Goal: Entertainment & Leisure: Browse casually

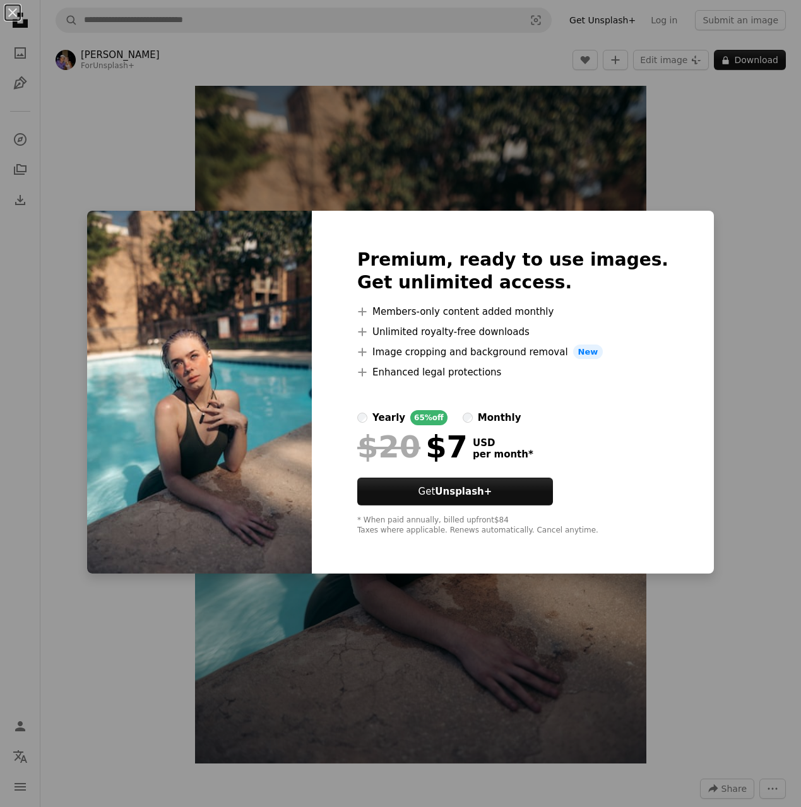
click at [651, 174] on div "An X shape Premium, ready to use images. Get unlimited access. A plus sign Memb…" at bounding box center [400, 403] width 801 height 807
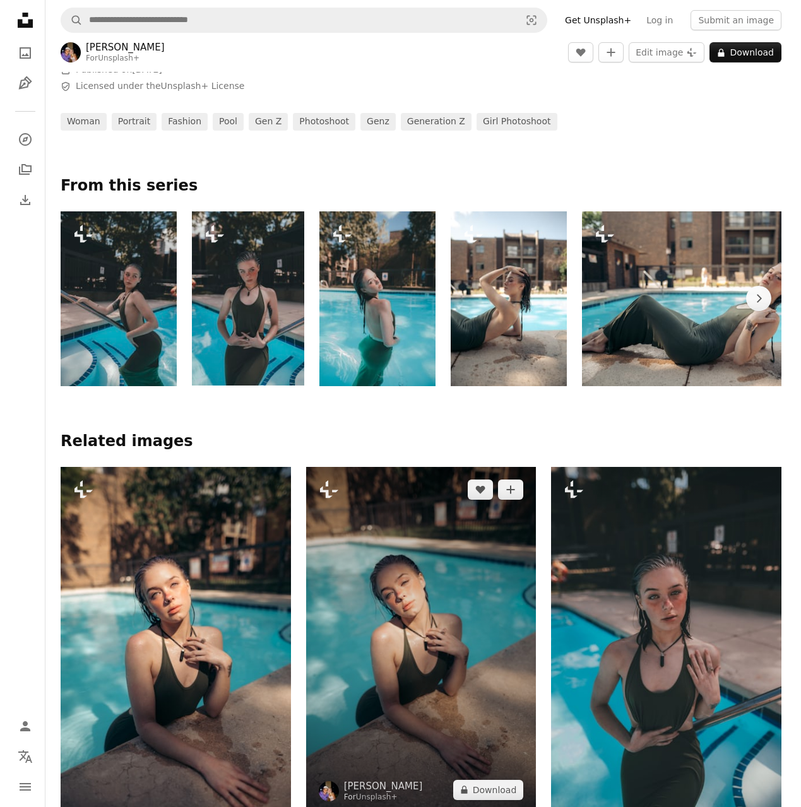
scroll to position [887, 0]
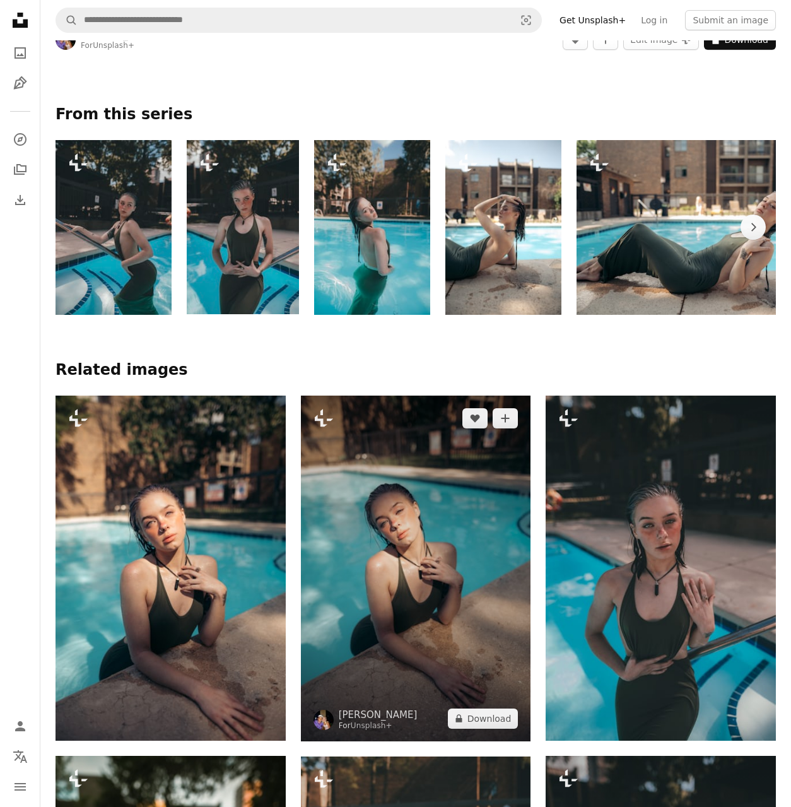
click at [458, 536] on img at bounding box center [416, 569] width 230 height 346
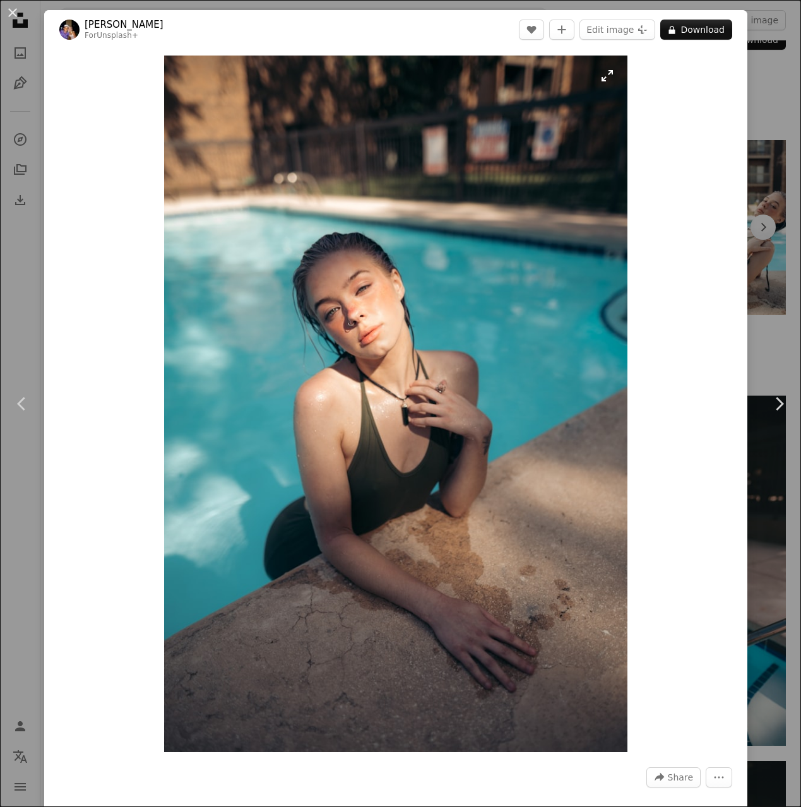
click at [460, 397] on img "Zoom in on this image" at bounding box center [396, 404] width 464 height 697
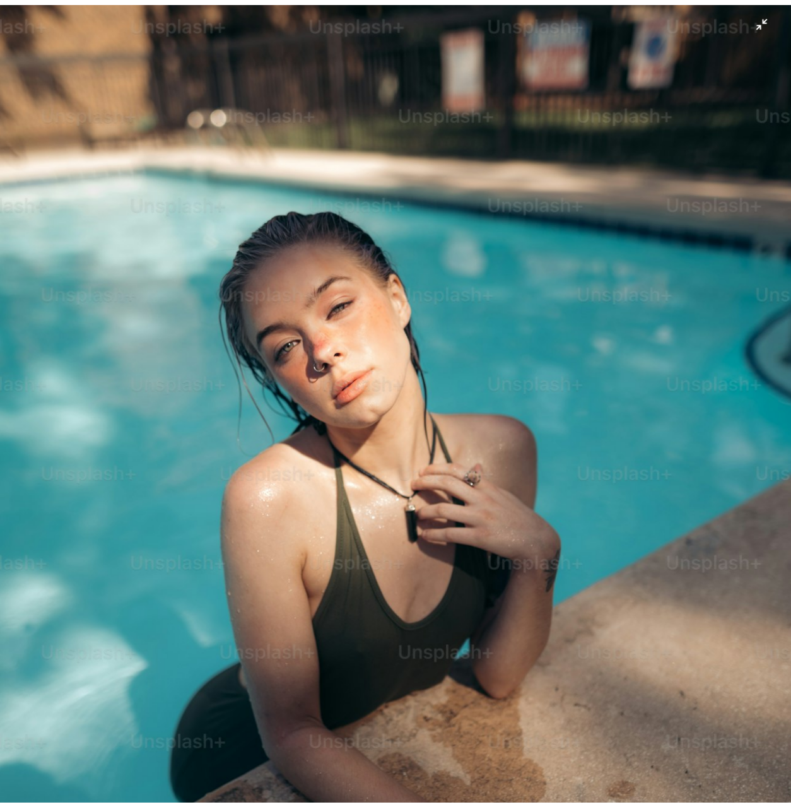
scroll to position [93, 0]
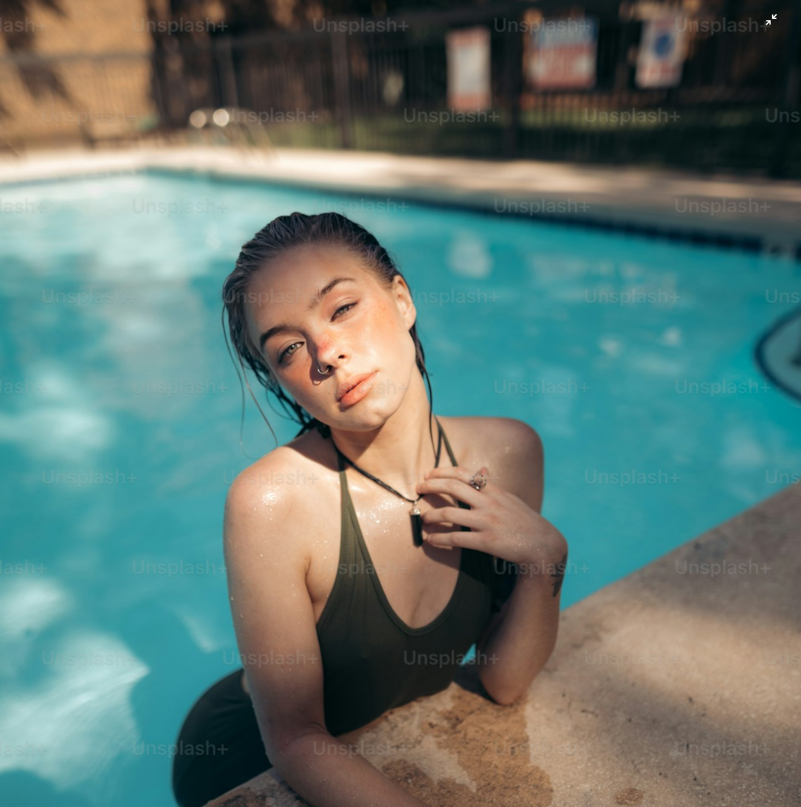
click at [509, 133] on img "Zoom out on this image" at bounding box center [400, 508] width 802 height 1205
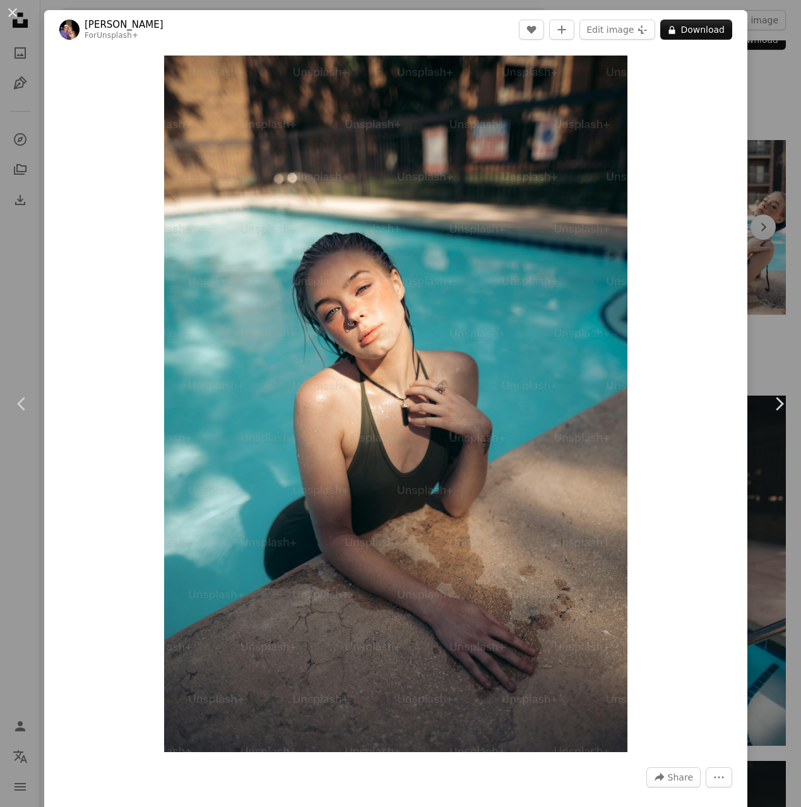
click at [760, 85] on div "An X shape Chevron left Chevron right [PERSON_NAME] For Unsplash+ A heart A plu…" at bounding box center [400, 403] width 801 height 807
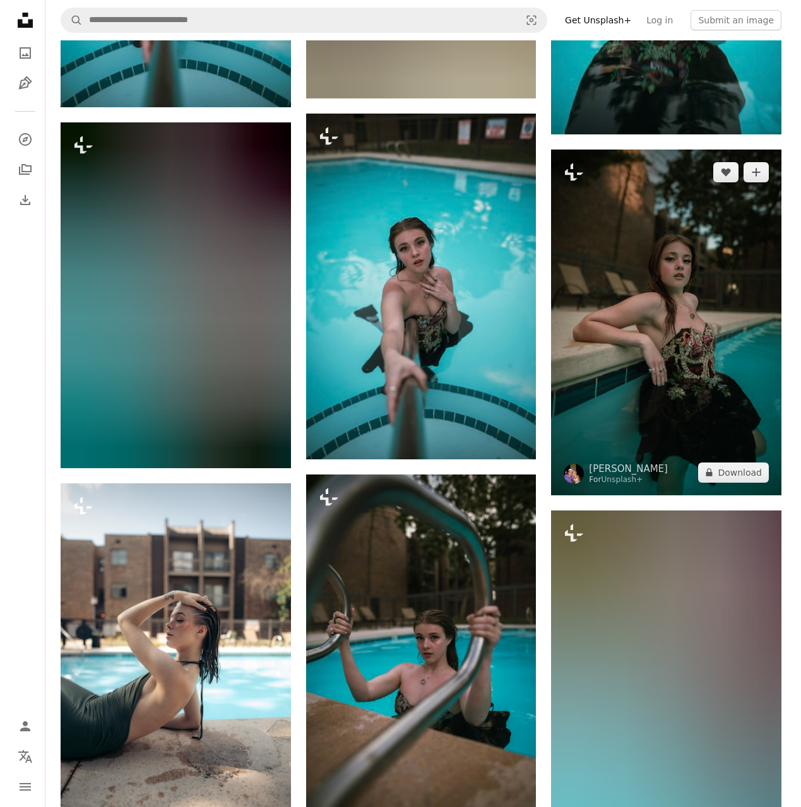
scroll to position [4821, 0]
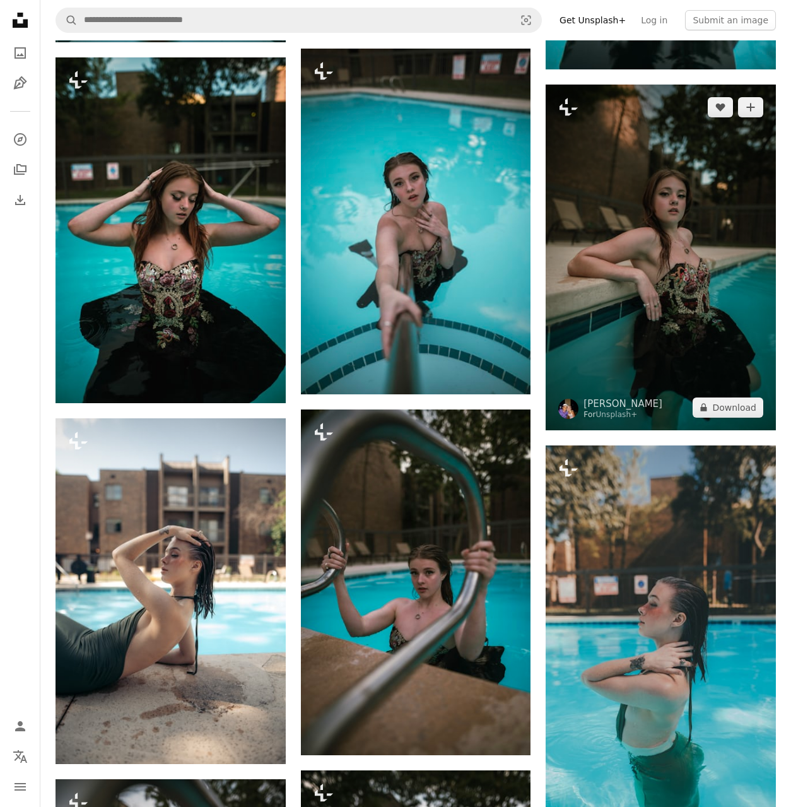
click at [654, 195] on img at bounding box center [661, 258] width 230 height 346
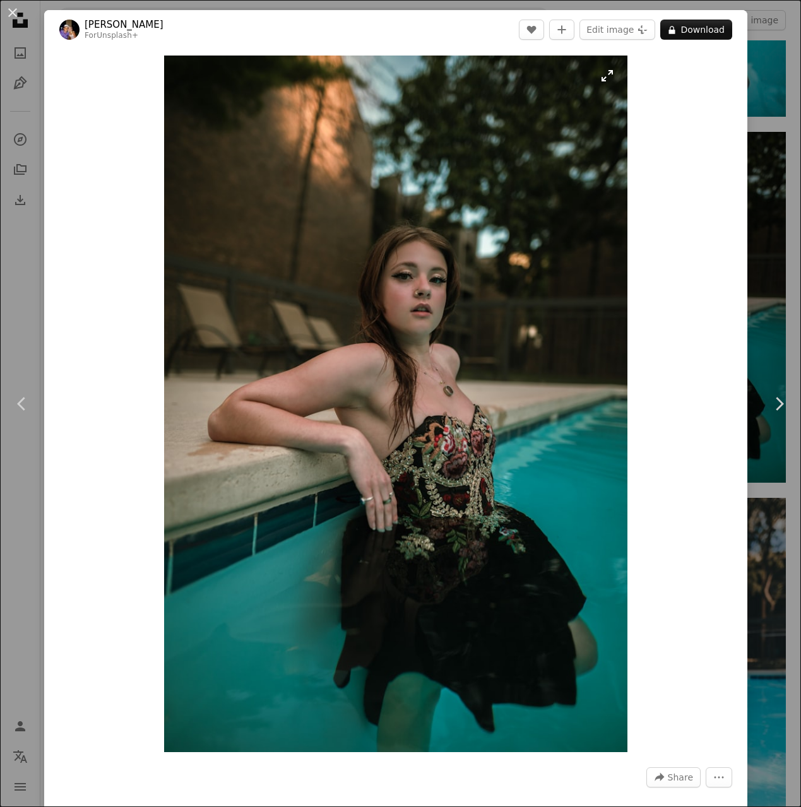
click at [482, 264] on img "Zoom in on this image" at bounding box center [396, 404] width 464 height 697
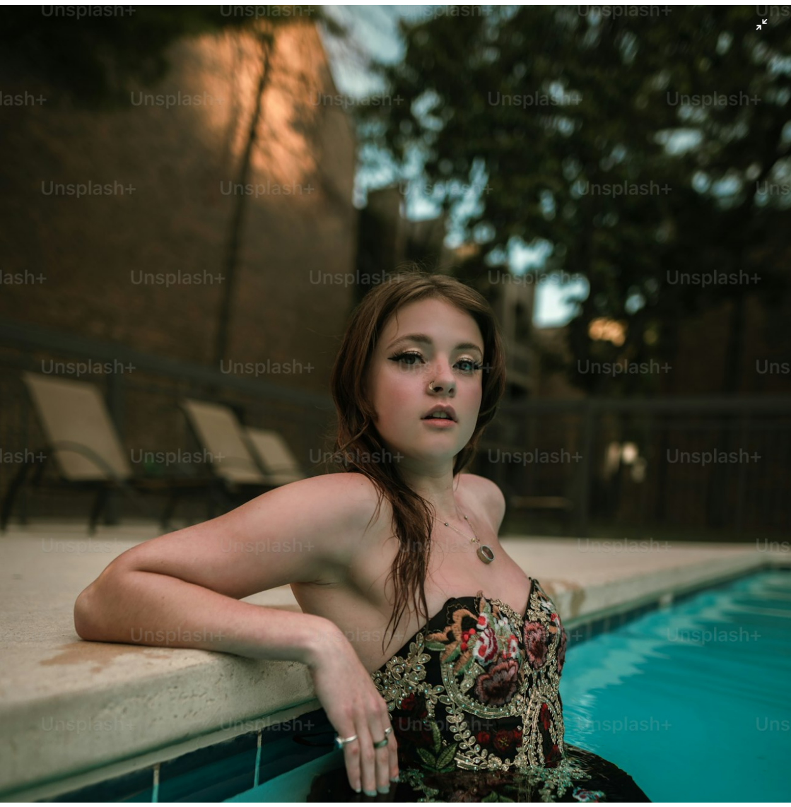
scroll to position [297, 0]
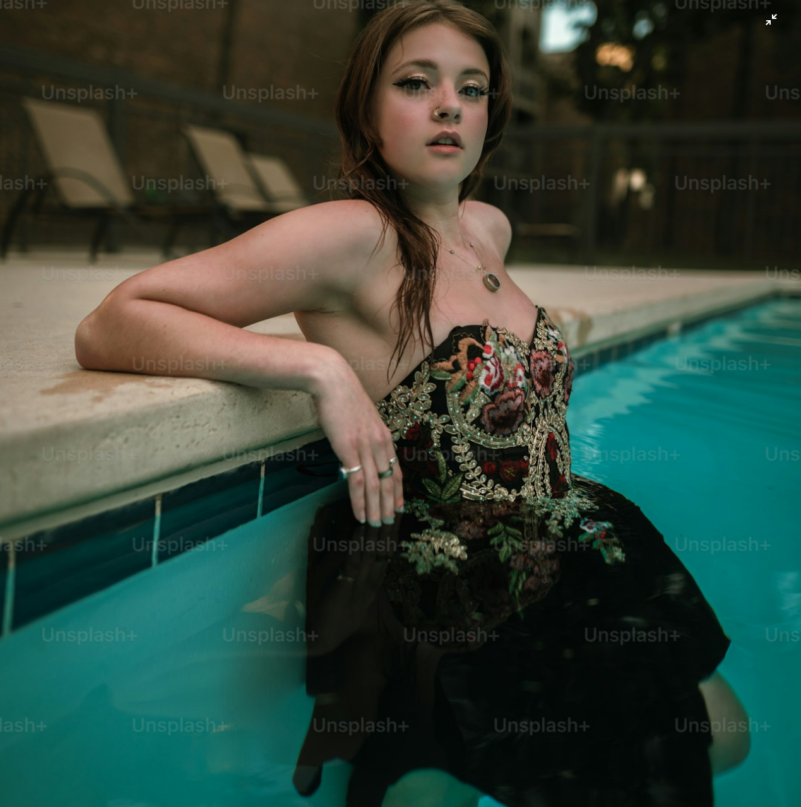
click at [533, 239] on img "Zoom out on this image" at bounding box center [400, 304] width 802 height 1205
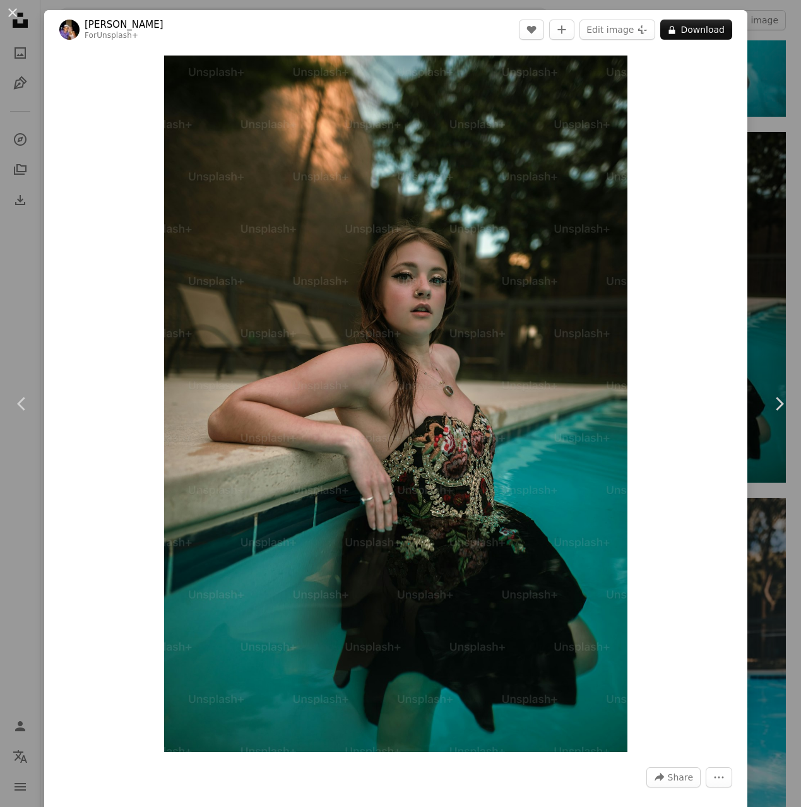
click at [13, 16] on button "An X shape" at bounding box center [12, 12] width 15 height 15
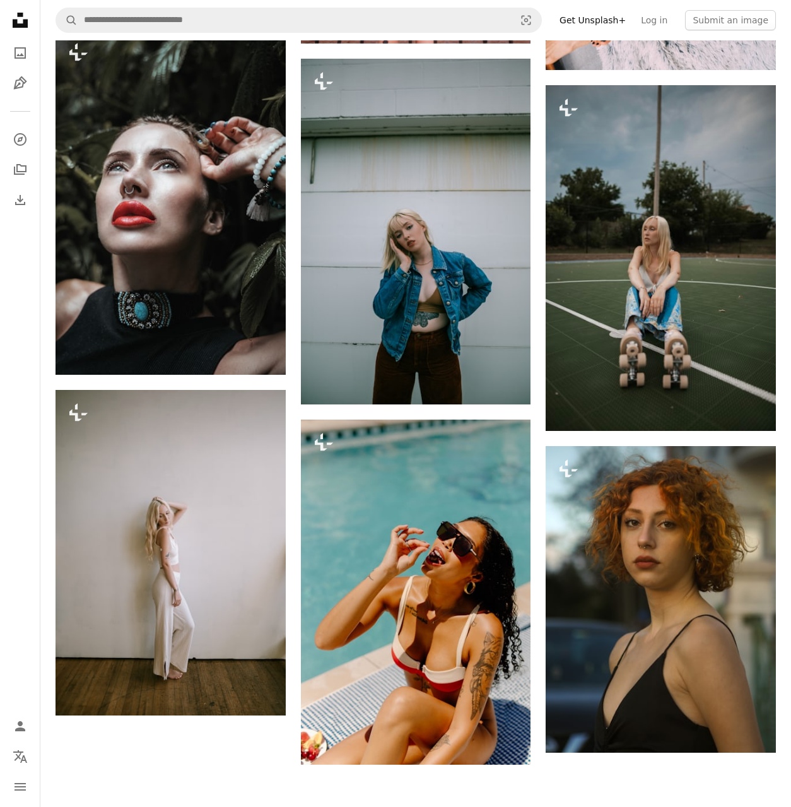
scroll to position [22608, 0]
